Goal: Information Seeking & Learning: Learn about a topic

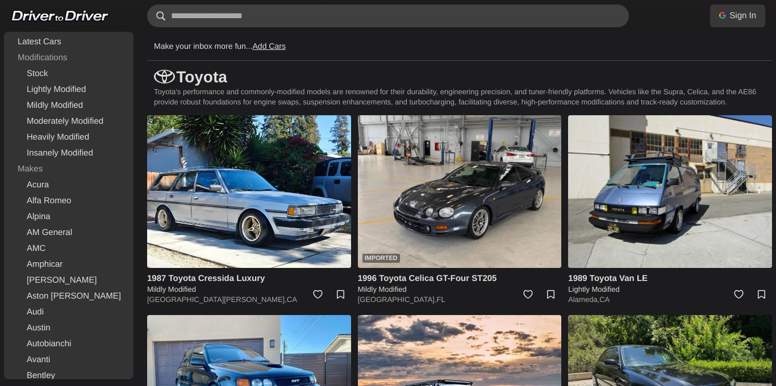
click at [432, 17] on input "text" at bounding box center [388, 16] width 482 height 23
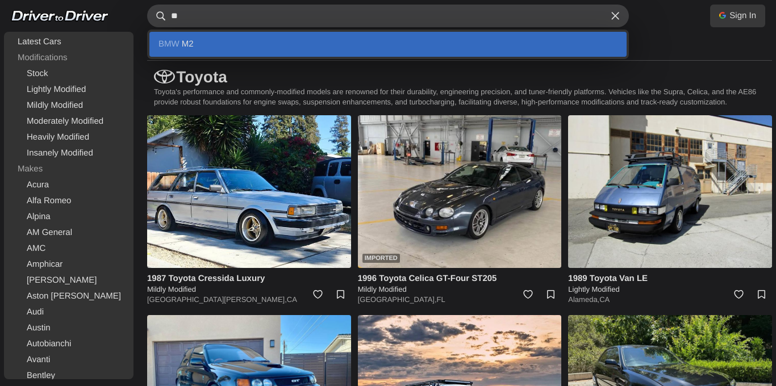
type input "**"
click at [382, 49] on link "BMW M2" at bounding box center [387, 44] width 477 height 25
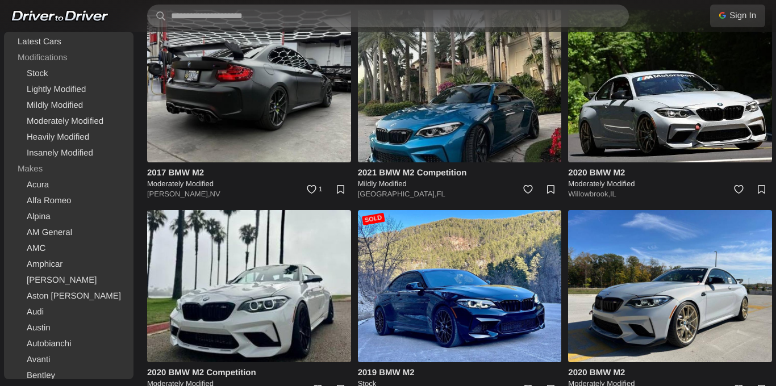
scroll to position [332, 0]
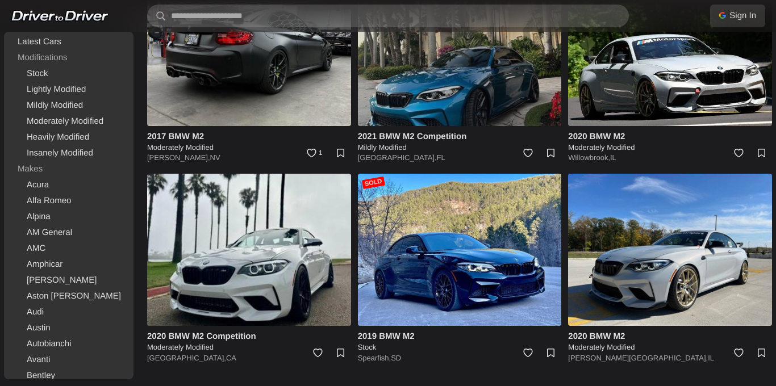
click at [462, 81] on img at bounding box center [460, 49] width 204 height 153
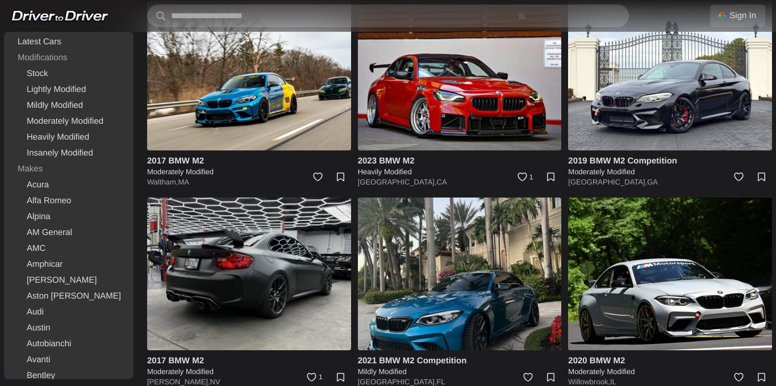
scroll to position [106, 0]
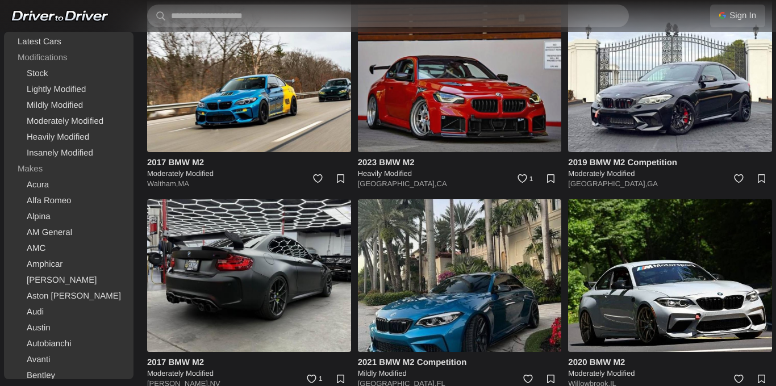
click at [485, 108] on img at bounding box center [460, 75] width 204 height 153
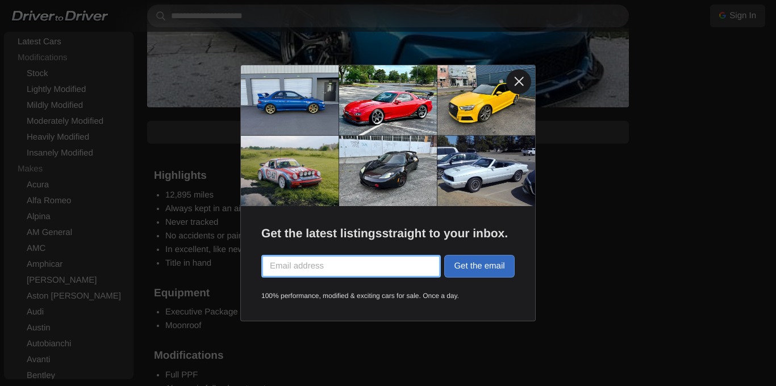
scroll to position [1537, 0]
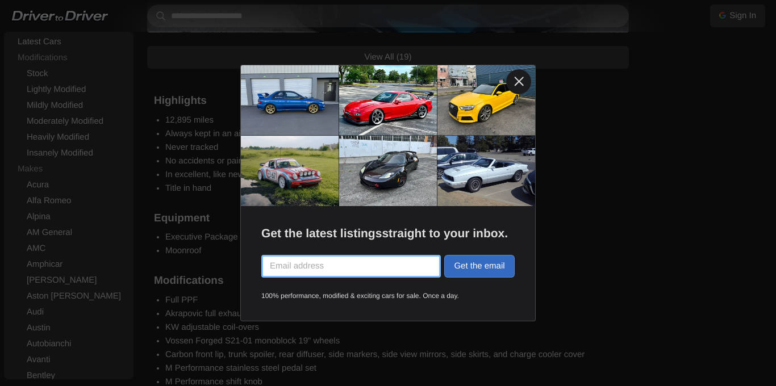
click at [518, 79] on link at bounding box center [518, 81] width 25 height 25
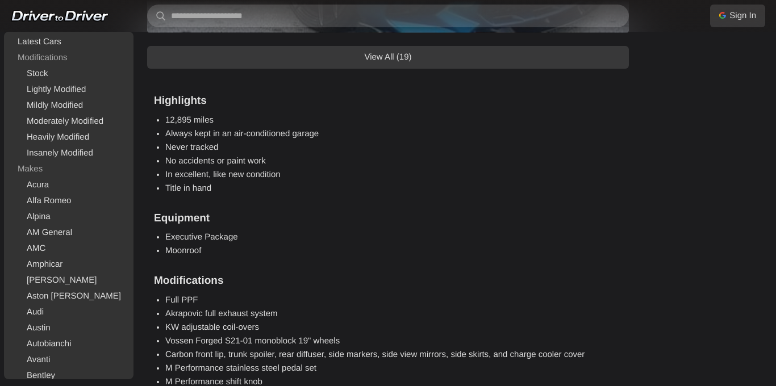
click at [408, 57] on link "View All (19)" at bounding box center [388, 57] width 482 height 23
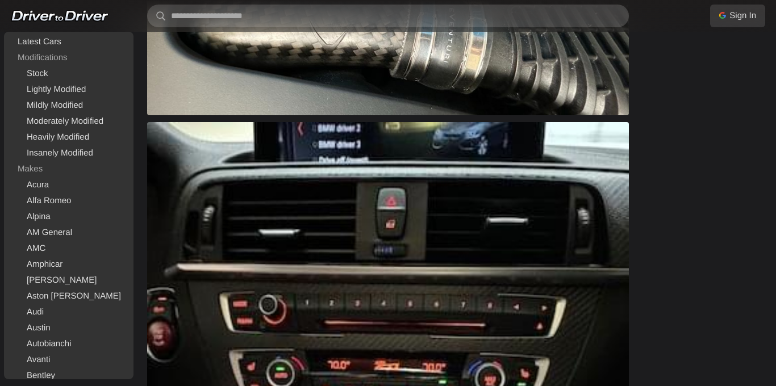
scroll to position [4981, 0]
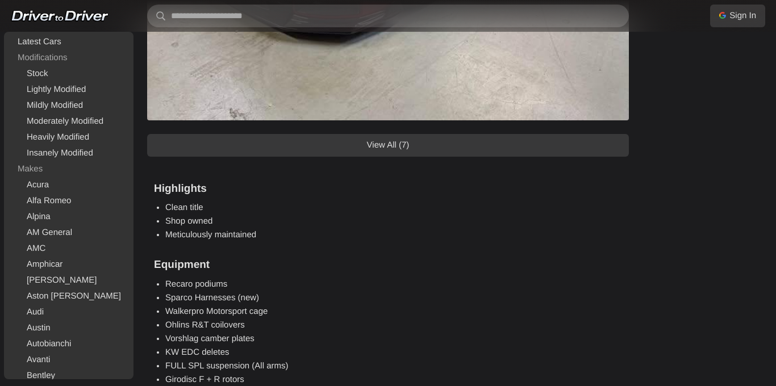
scroll to position [1457, 0]
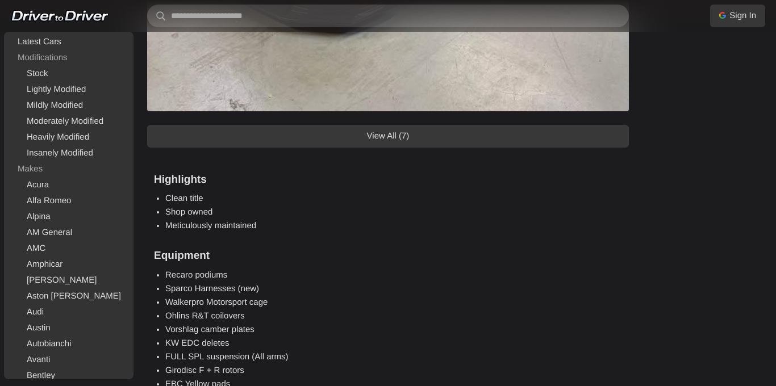
click at [457, 134] on link "View All (7)" at bounding box center [388, 136] width 482 height 23
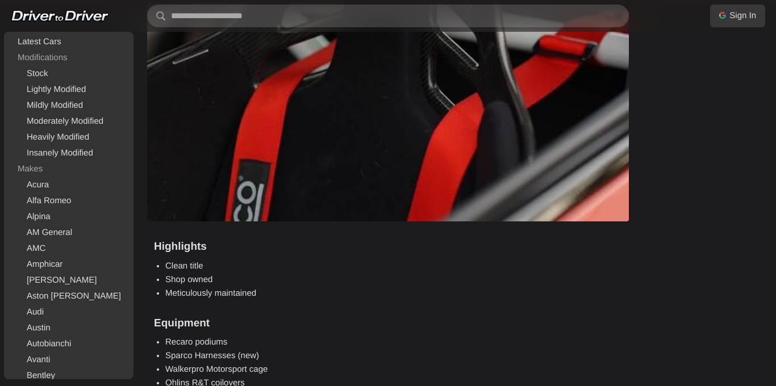
scroll to position [3300, 0]
